Goal: Information Seeking & Learning: Learn about a topic

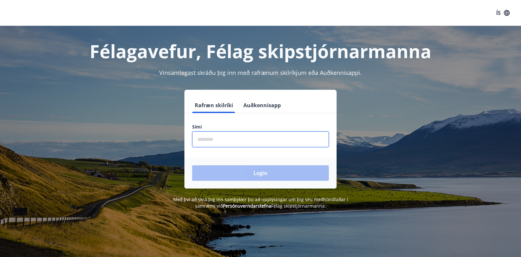
click at [212, 140] on input "phone" at bounding box center [260, 139] width 137 height 16
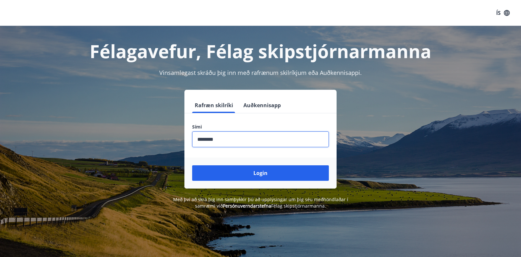
type input "********"
click at [315, 154] on form "Rafræn skilríki Auðkennisapp Sími ​ Login" at bounding box center [260, 142] width 152 height 91
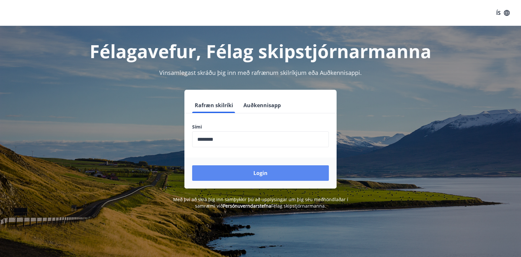
click at [284, 173] on button "Login" at bounding box center [260, 172] width 137 height 15
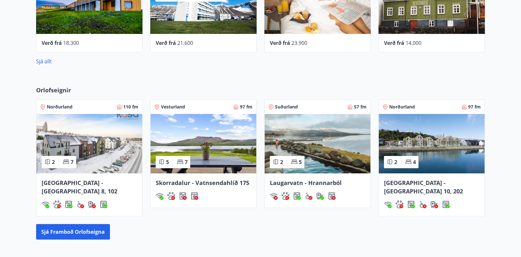
scroll to position [355, 0]
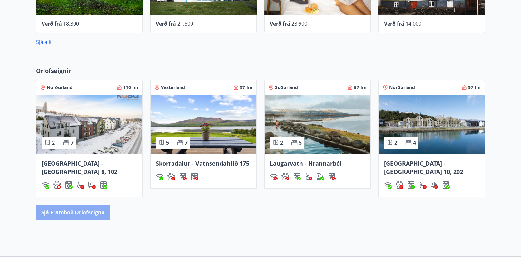
click at [62, 206] on button "Sjá framboð orlofseigna" at bounding box center [73, 211] width 74 height 15
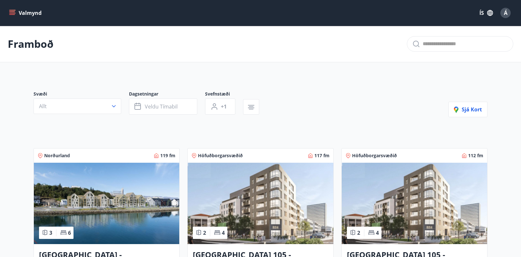
click at [11, 11] on icon "menu" at bounding box center [12, 13] width 6 height 6
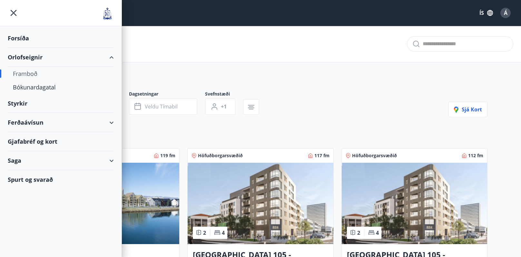
click at [20, 48] on div "Styrkir" at bounding box center [61, 38] width 106 height 19
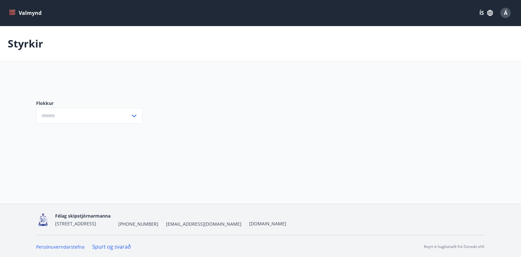
type input "***"
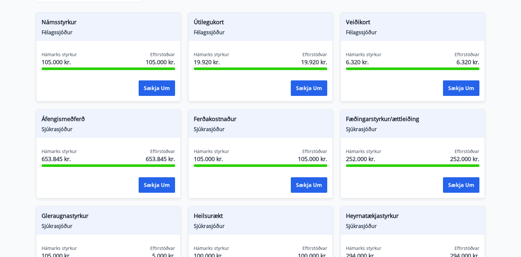
scroll to position [21, 0]
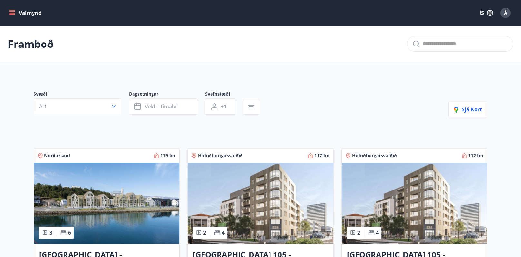
click at [12, 11] on icon "menu" at bounding box center [12, 13] width 6 height 6
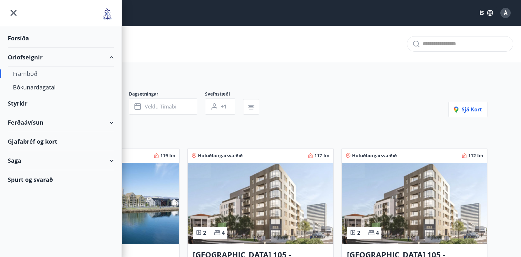
click at [34, 121] on div "Ferðaávísun" at bounding box center [61, 122] width 106 height 19
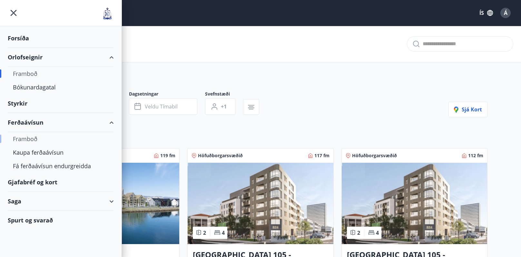
click at [32, 138] on div "Framboð" at bounding box center [61, 139] width 96 height 14
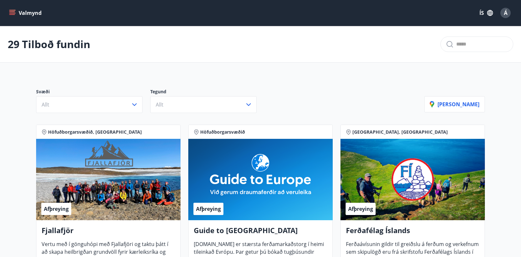
click at [14, 13] on icon "menu" at bounding box center [12, 13] width 7 height 1
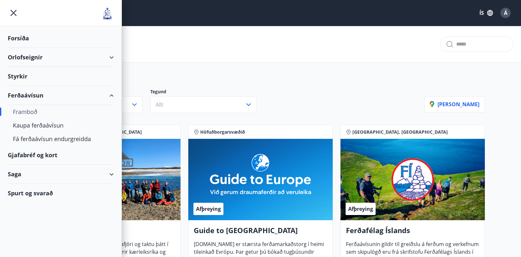
click at [181, 48] on div "29 Tilboð fundin" at bounding box center [260, 44] width 521 height 36
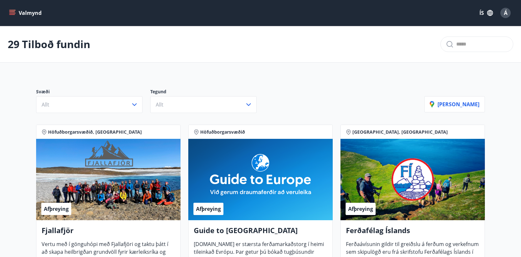
click at [10, 13] on icon "menu" at bounding box center [12, 13] width 7 height 1
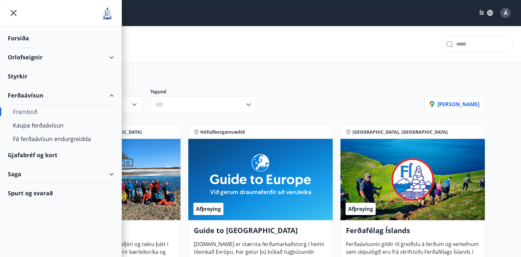
click at [24, 55] on div "Orlofseignir" at bounding box center [61, 57] width 106 height 19
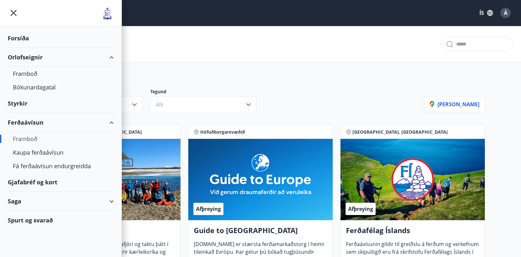
click at [211, 47] on div "29 Tilboð fundin" at bounding box center [260, 44] width 521 height 36
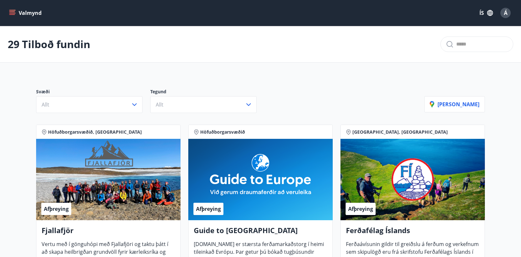
click at [17, 12] on button "Valmynd" at bounding box center [26, 13] width 36 height 12
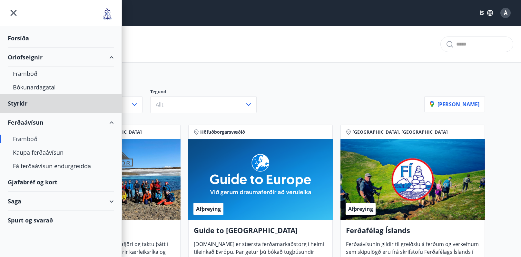
click at [15, 37] on div "Forsíða" at bounding box center [61, 38] width 106 height 19
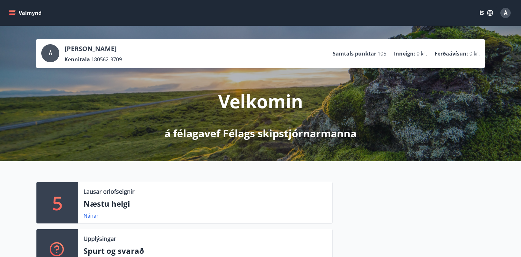
click at [13, 12] on icon "menu" at bounding box center [12, 13] width 6 height 6
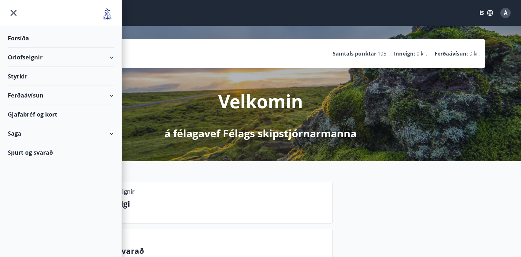
click at [182, 38] on div "Á Árni Sverrisson Kennitala 180562-3709 Samtals punktar 106 Inneign : 0 kr. Fer…" at bounding box center [260, 93] width 521 height 135
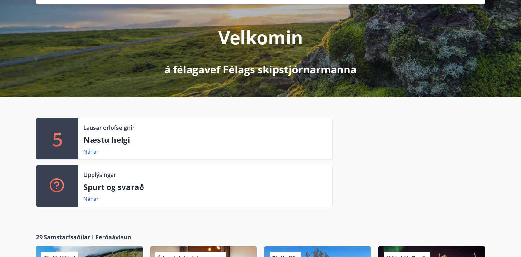
scroll to position [64, 0]
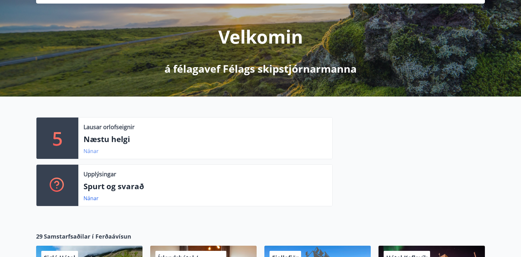
click at [94, 152] on link "Nánar" at bounding box center [91, 150] width 15 height 7
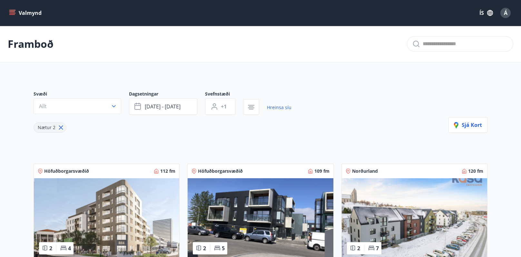
click at [10, 10] on icon "menu" at bounding box center [12, 10] width 7 height 1
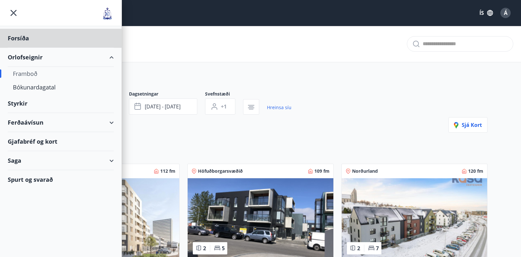
click at [20, 48] on div "Styrkir" at bounding box center [61, 38] width 106 height 19
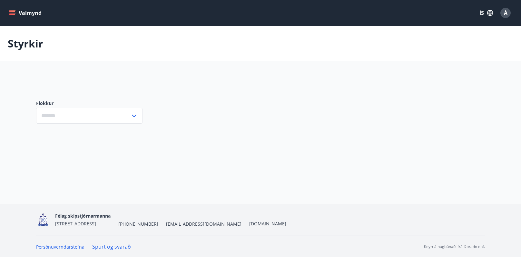
type input "***"
